Goal: Information Seeking & Learning: Learn about a topic

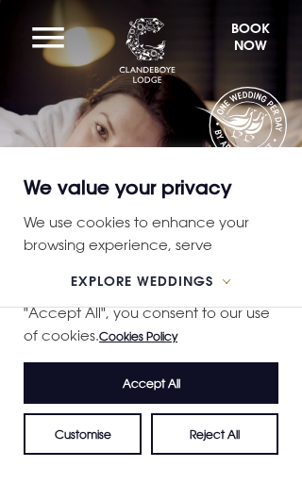
click at [198, 391] on button "Accept All" at bounding box center [151, 383] width 255 height 42
checkbox input "true"
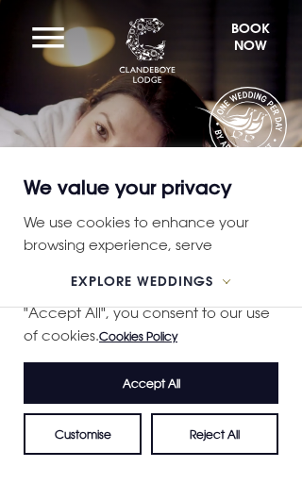
checkbox input "true"
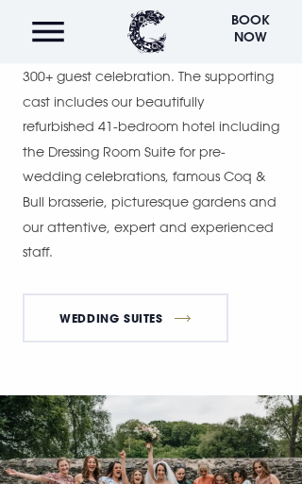
scroll to position [1516, 0]
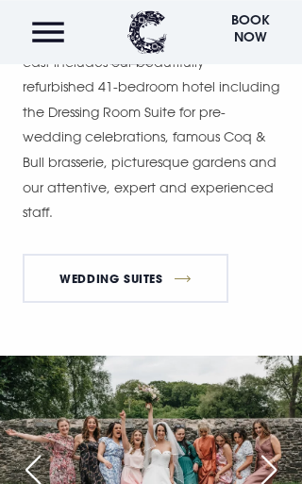
click at [276, 449] on div "Next slide" at bounding box center [268, 470] width 47 height 42
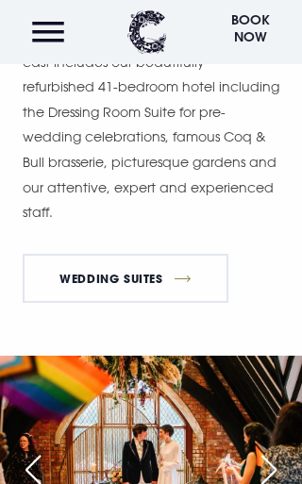
click at [277, 449] on div "Next slide" at bounding box center [268, 470] width 47 height 42
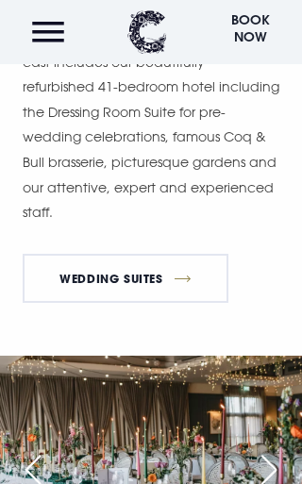
click at [286, 449] on div "Next slide" at bounding box center [268, 470] width 47 height 42
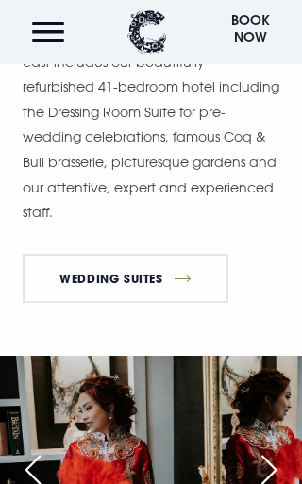
click at [277, 449] on div "Next slide" at bounding box center [268, 470] width 47 height 42
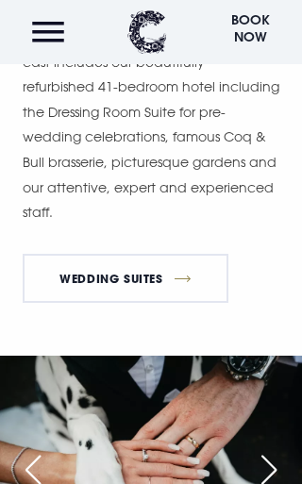
click at [277, 449] on div "Next slide" at bounding box center [268, 470] width 47 height 42
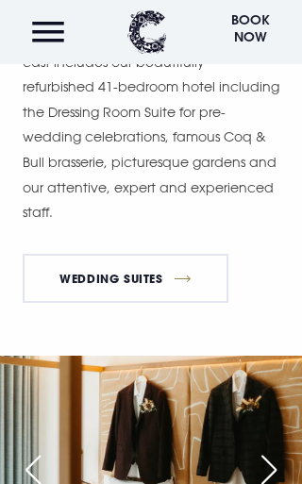
click at [294, 423] on img at bounding box center [151, 456] width 302 height 201
click at [277, 449] on div "Next slide" at bounding box center [268, 470] width 47 height 42
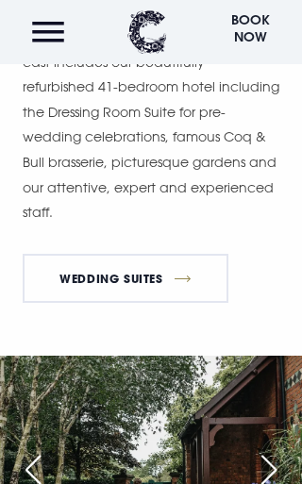
click at [285, 449] on div "Next slide" at bounding box center [268, 470] width 47 height 42
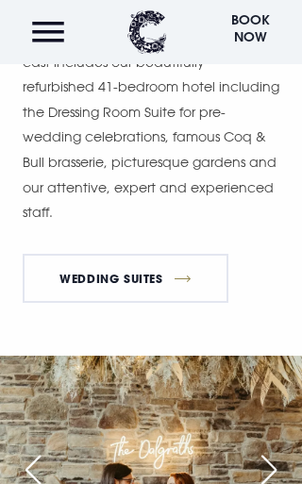
click at [276, 449] on div "Next slide" at bounding box center [268, 470] width 47 height 42
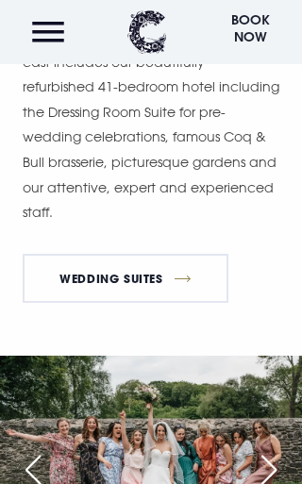
click at [273, 449] on div "Next slide" at bounding box center [268, 470] width 47 height 42
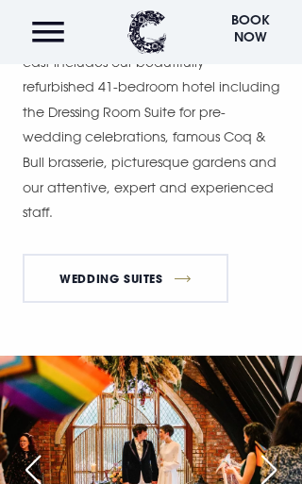
click at [280, 449] on div "Next slide" at bounding box center [268, 470] width 47 height 42
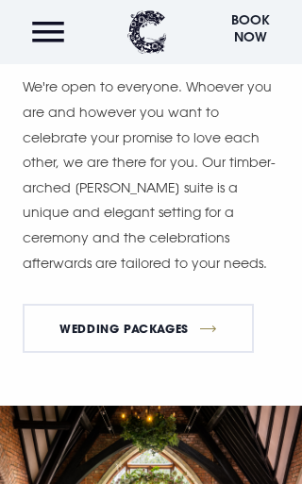
scroll to position [2174, 0]
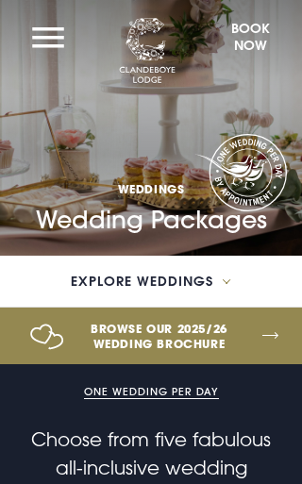
checkbox input "true"
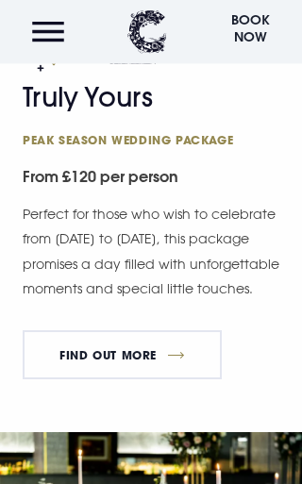
scroll to position [967, 0]
click at [189, 355] on link "FIND OUT MORE" at bounding box center [122, 354] width 199 height 49
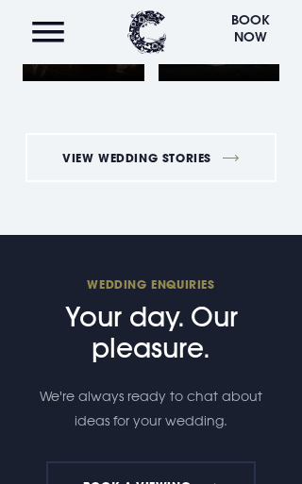
scroll to position [4080, 0]
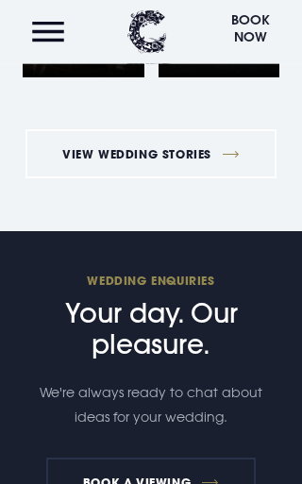
click at [46, 39] on button "Menu" at bounding box center [48, 32] width 51 height 41
